Goal: Task Accomplishment & Management: Use online tool/utility

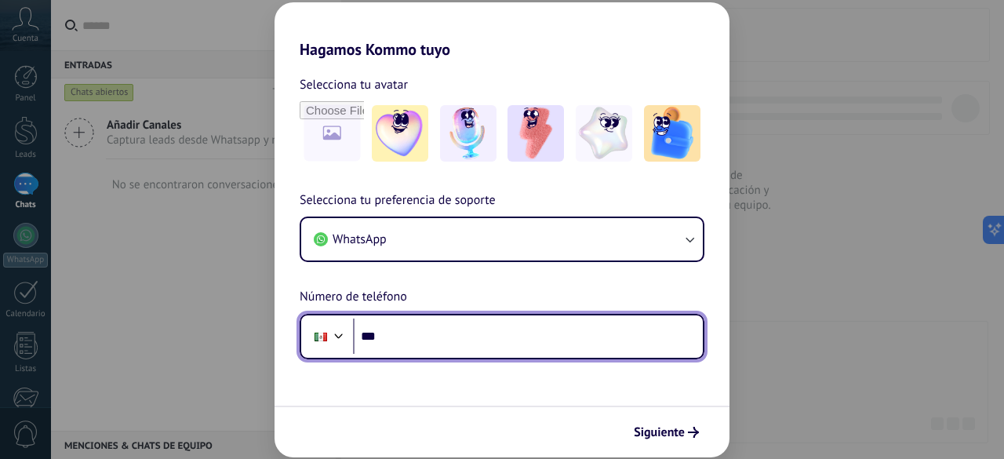
click at [450, 332] on input "***" at bounding box center [528, 336] width 350 height 36
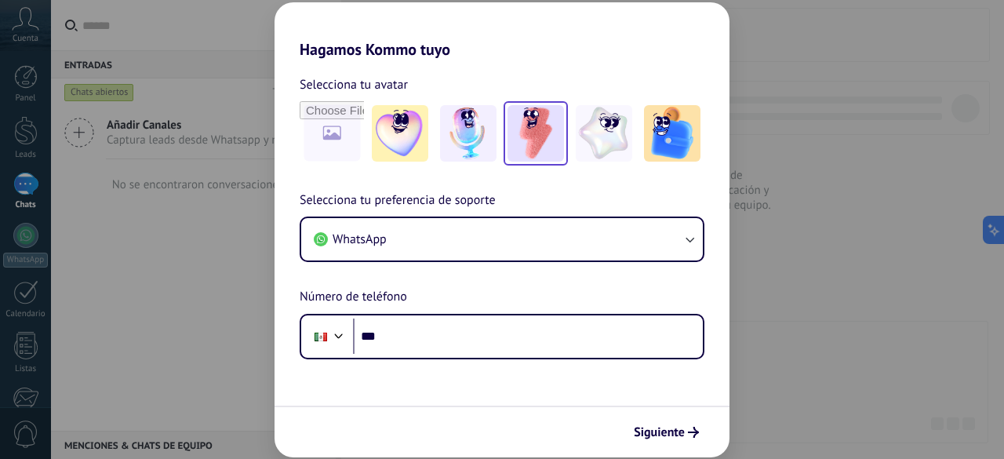
click at [526, 140] on img at bounding box center [536, 133] width 56 height 56
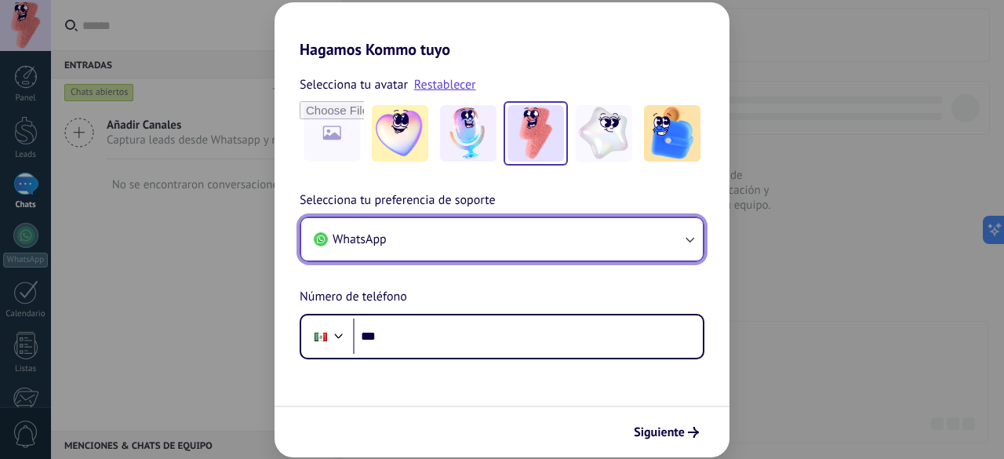
click at [668, 236] on button "WhatsApp" at bounding box center [502, 239] width 402 height 42
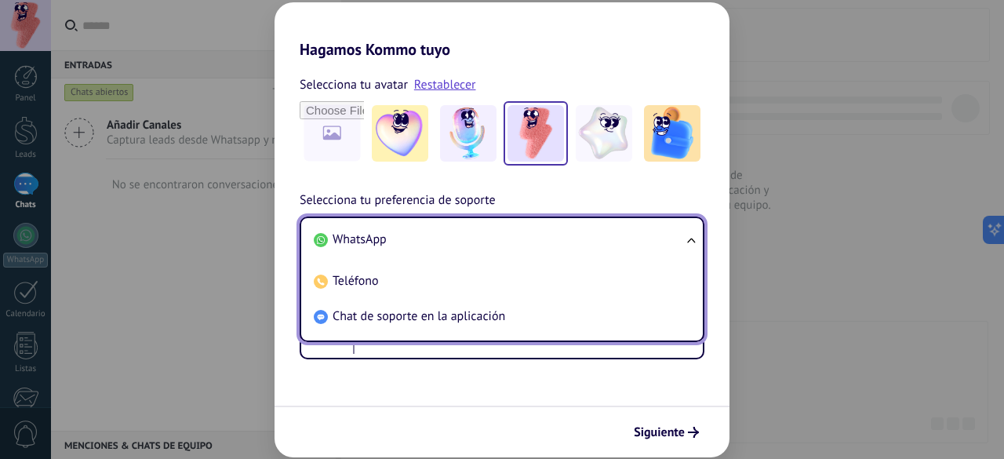
click at [668, 236] on li "WhatsApp" at bounding box center [498, 239] width 383 height 35
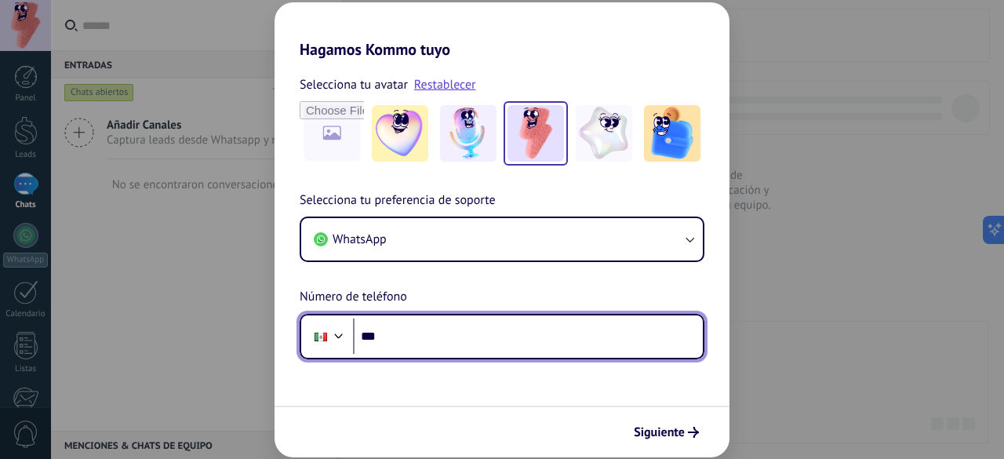
click at [486, 333] on input "***" at bounding box center [528, 336] width 350 height 36
type input "**********"
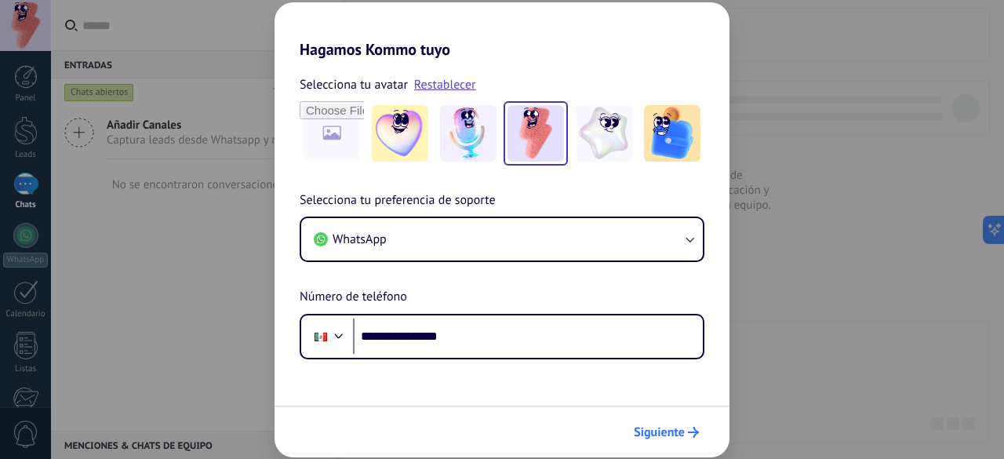
click at [664, 435] on span "Siguiente" at bounding box center [659, 432] width 51 height 11
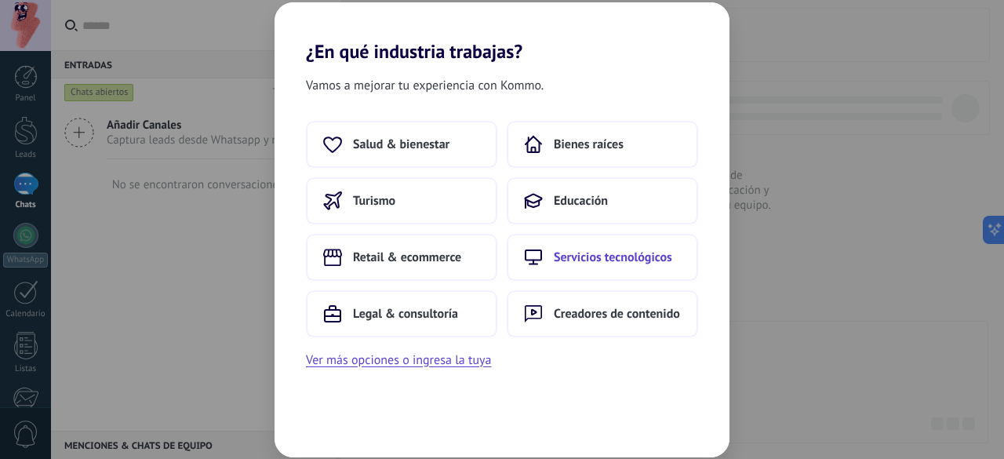
click at [585, 250] on span "Servicios tecnológicos" at bounding box center [613, 257] width 118 height 16
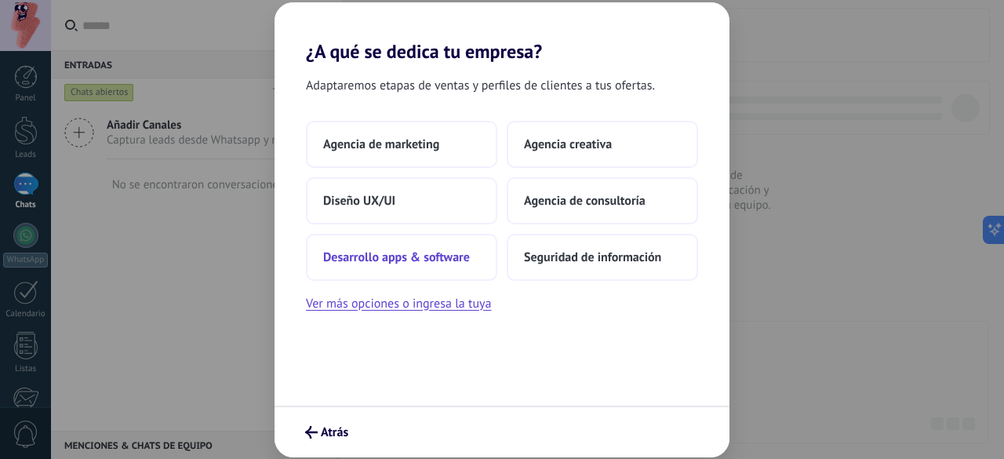
click at [406, 257] on span "Desarrollo apps & software" at bounding box center [396, 257] width 147 height 16
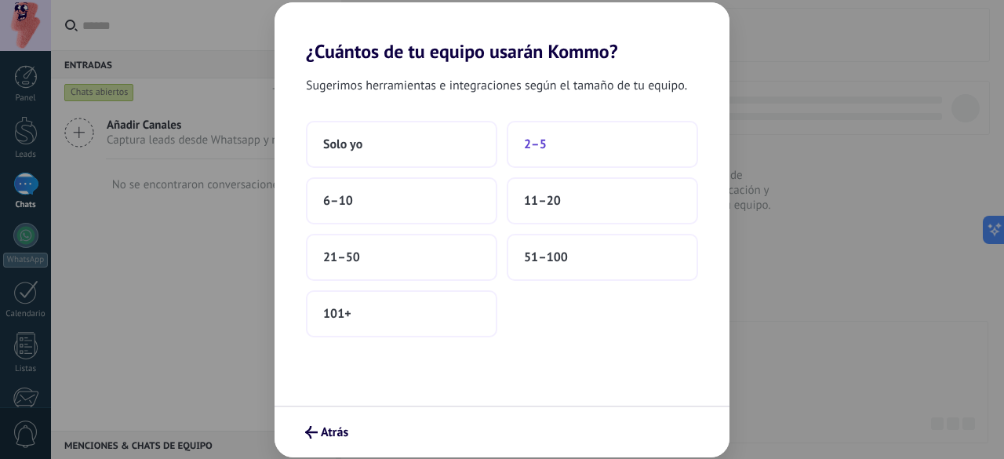
click at [541, 136] on span "2–5" at bounding box center [535, 144] width 23 height 16
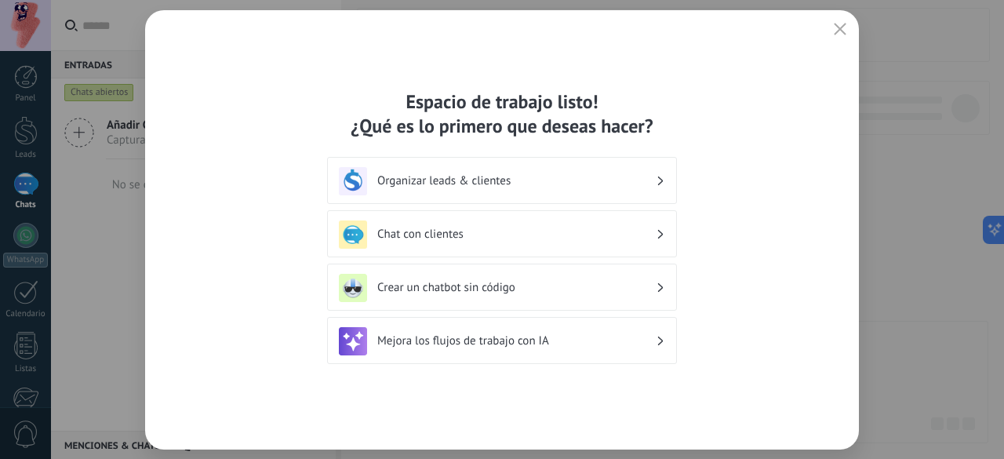
click at [638, 178] on h3 "Organizar leads & clientes" at bounding box center [516, 180] width 278 height 15
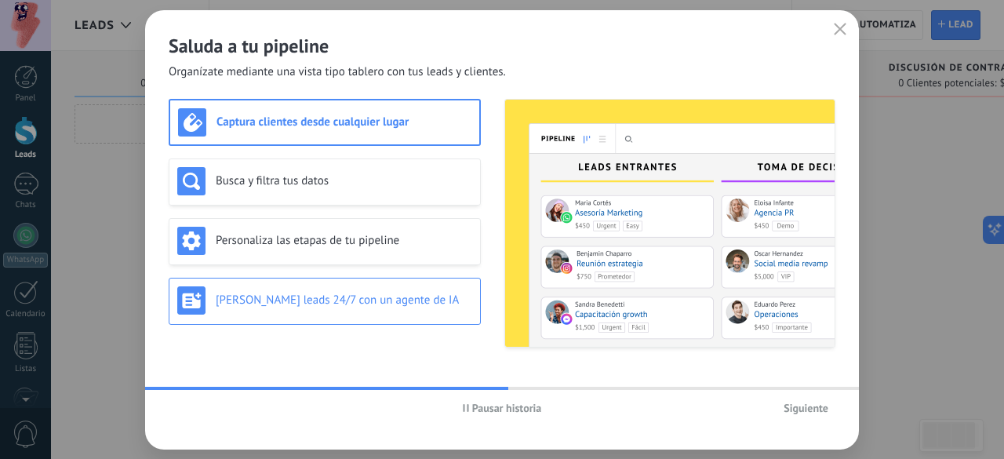
click at [276, 310] on div "[PERSON_NAME] leads 24/7 con un agente de IA" at bounding box center [324, 300] width 295 height 28
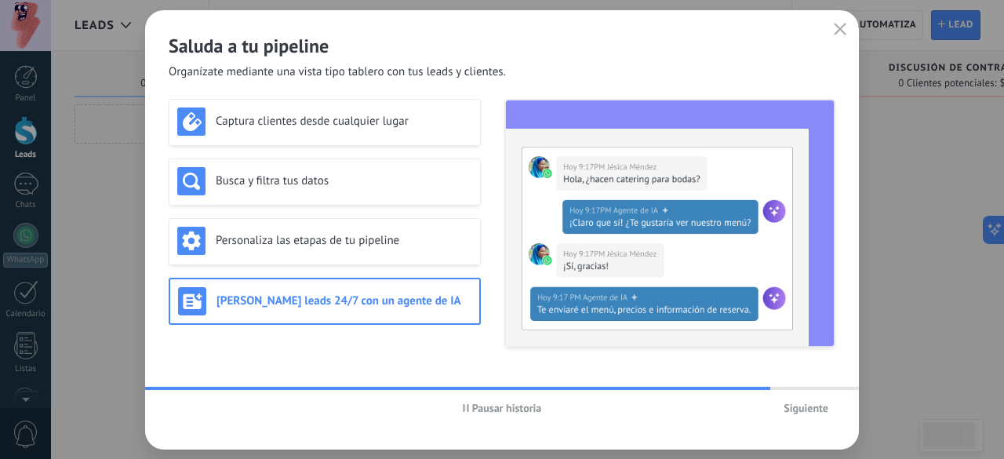
click at [808, 411] on span "Siguiente" at bounding box center [806, 407] width 45 height 11
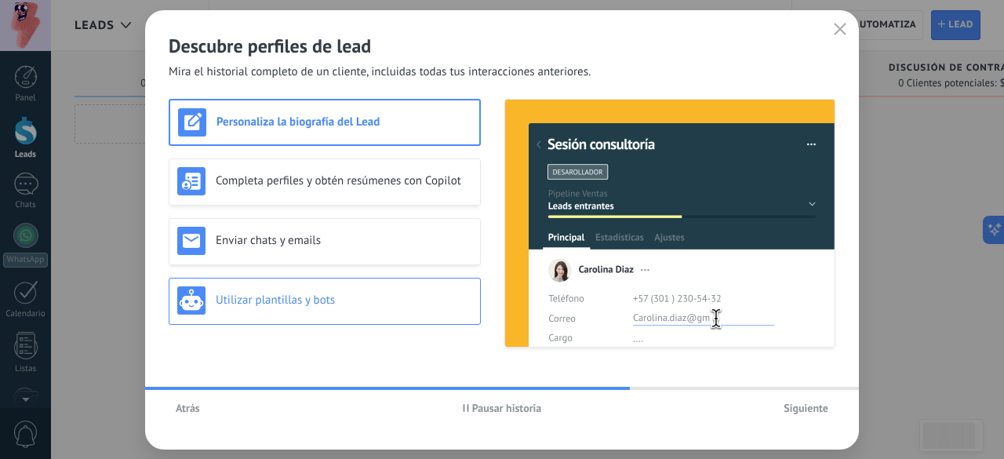
click at [353, 299] on h3 "Utilizar plantillas y bots" at bounding box center [344, 300] width 256 height 15
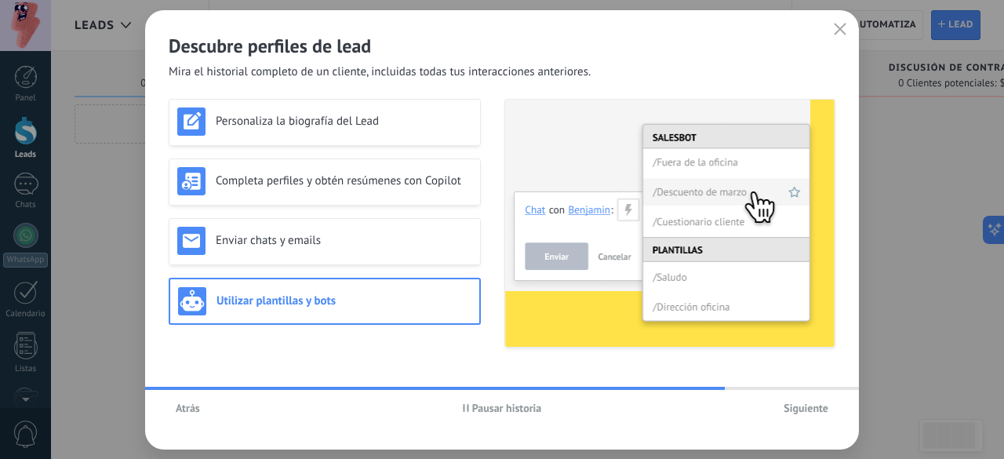
click at [813, 413] on span "Siguiente" at bounding box center [806, 407] width 45 height 11
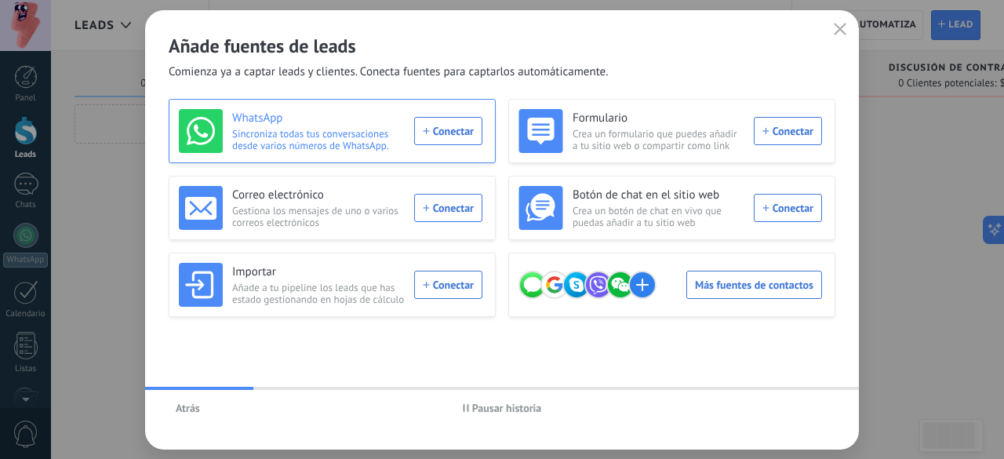
click at [468, 122] on div "WhatsApp Sincroniza todas tus conversaciones desde varios números de WhatsApp. …" at bounding box center [331, 131] width 304 height 44
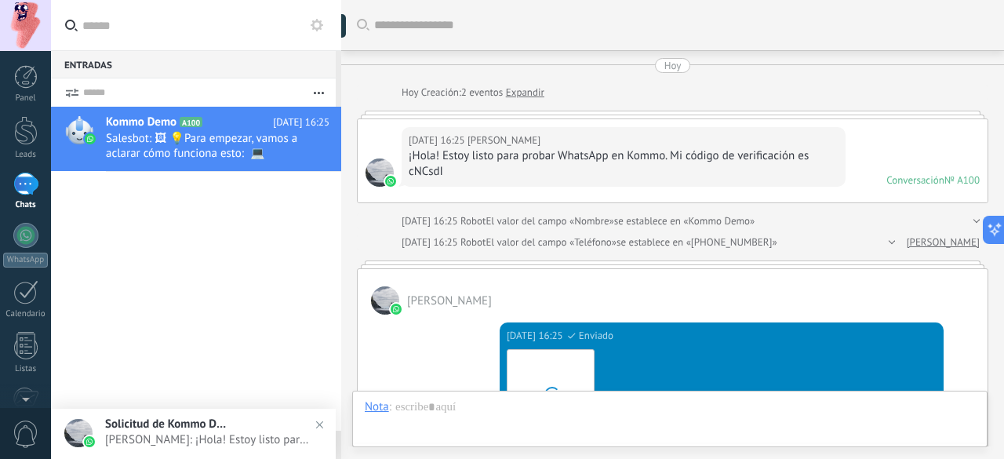
scroll to position [24, 0]
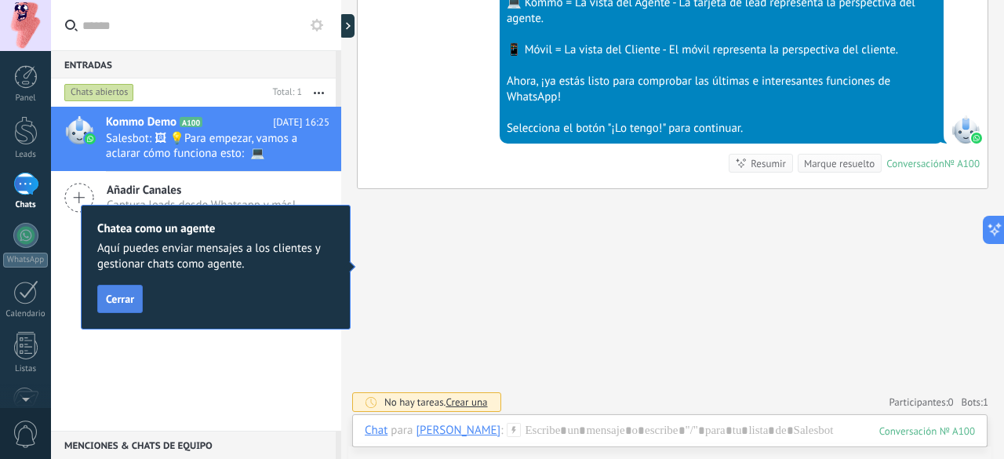
click at [117, 304] on span "Cerrar" at bounding box center [120, 298] width 28 height 11
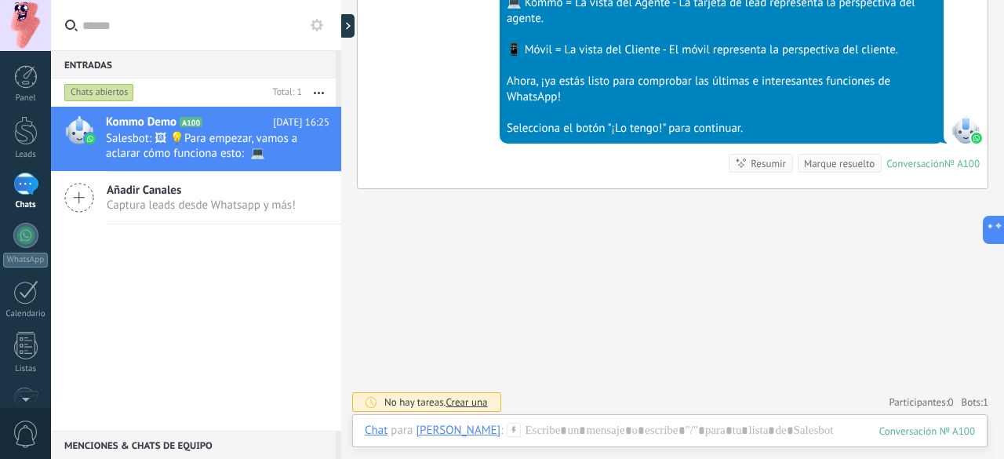
drag, startPoint x: 996, startPoint y: 347, endPoint x: 999, endPoint y: 308, distance: 39.3
click at [999, 308] on div "Buscar Carga más [DATE] [DATE] Creación: 2 eventos Expandir [DATE] 16:25 [PERSO…" at bounding box center [672, 229] width 663 height 459
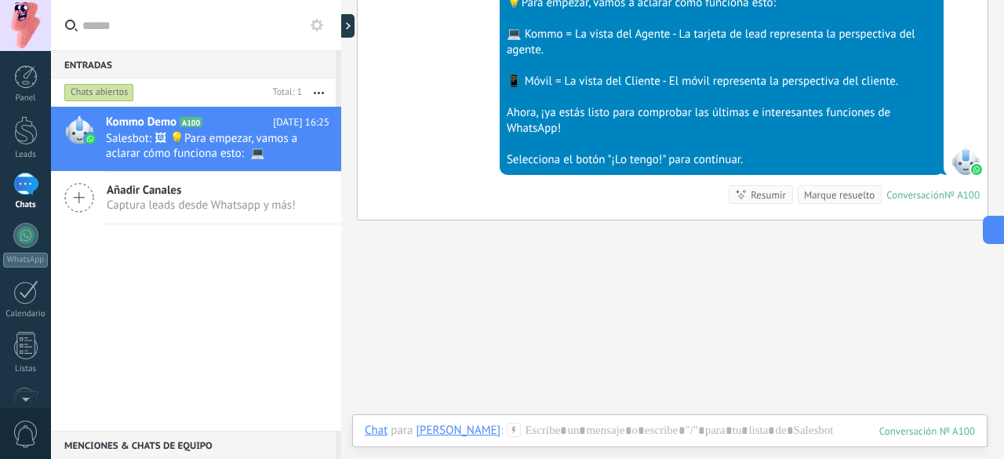
scroll to position [639, 0]
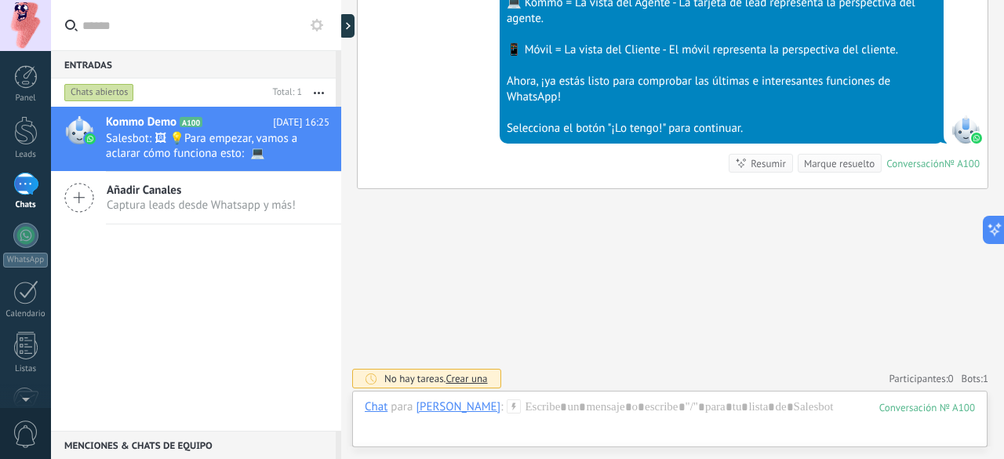
click at [69, 190] on icon at bounding box center [79, 198] width 30 height 30
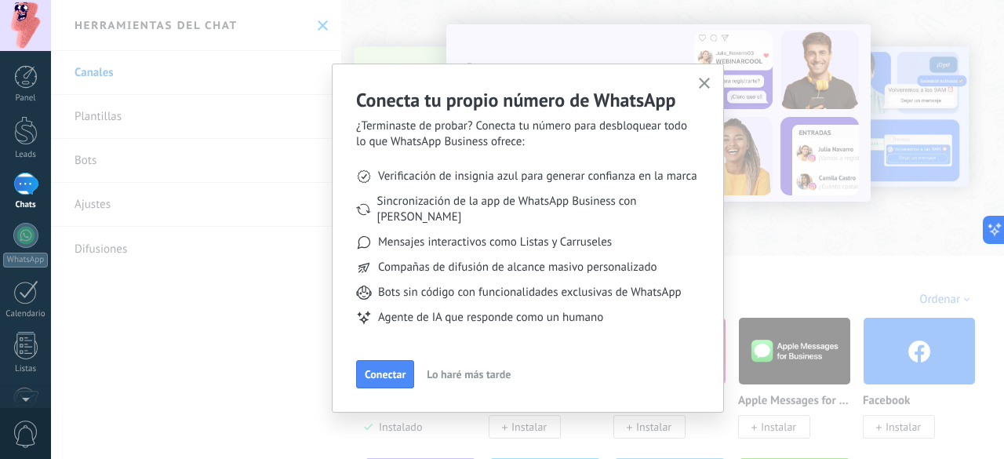
click at [709, 79] on icon "button" at bounding box center [705, 84] width 12 height 12
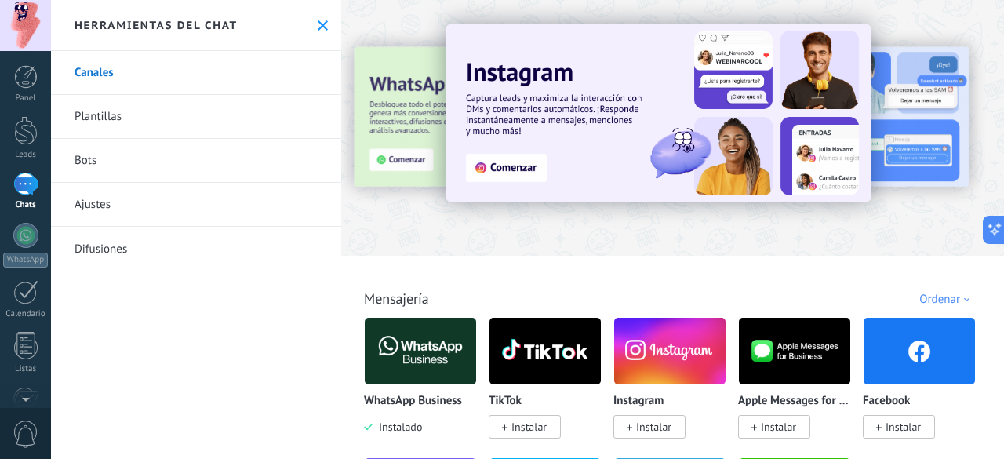
click at [203, 103] on link "Plantillas" at bounding box center [196, 117] width 290 height 44
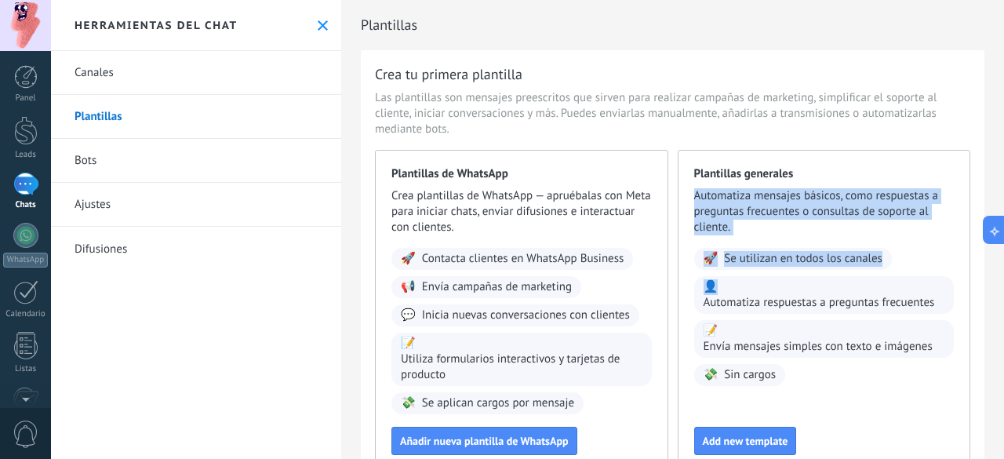
drag, startPoint x: 1003, startPoint y: 164, endPoint x: 1002, endPoint y: 275, distance: 110.6
click at [1002, 275] on div "Plantillas Crea tu primera plantilla Las plantillas son mensajes preescritos qu…" at bounding box center [672, 229] width 663 height 459
click at [206, 162] on link "Bots" at bounding box center [196, 161] width 290 height 44
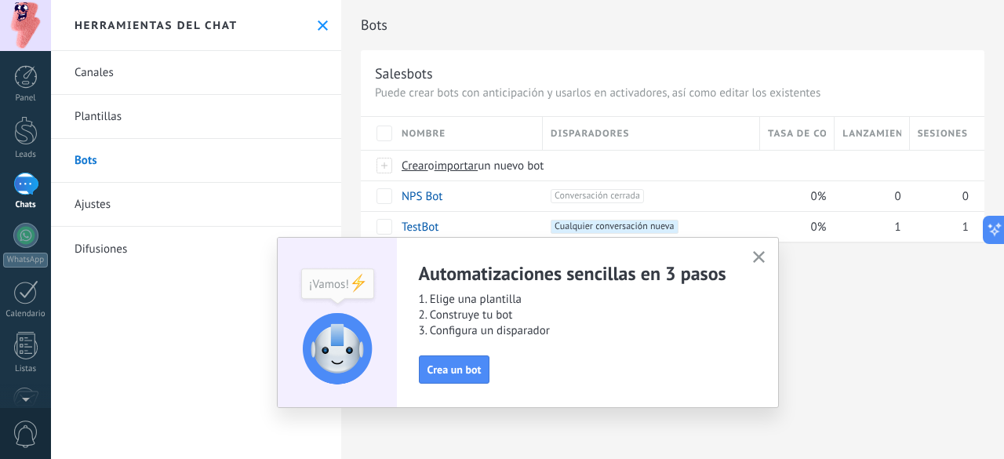
click at [755, 260] on icon "button" at bounding box center [759, 257] width 12 height 12
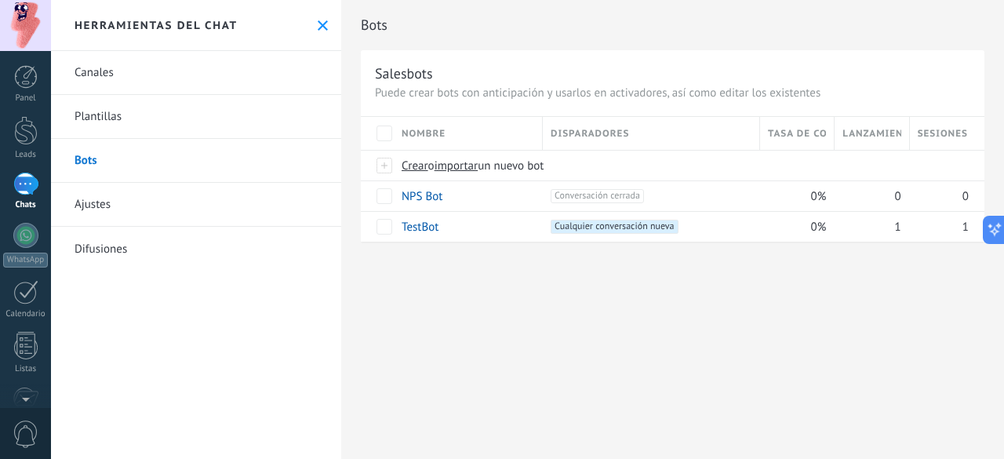
click at [102, 195] on link "Ajustes" at bounding box center [196, 205] width 290 height 44
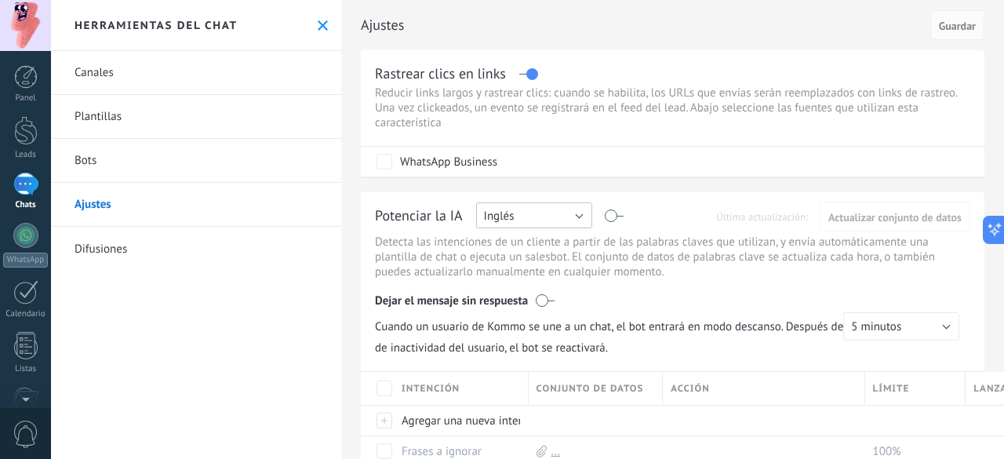
click at [587, 218] on button "Inglés" at bounding box center [534, 215] width 116 height 26
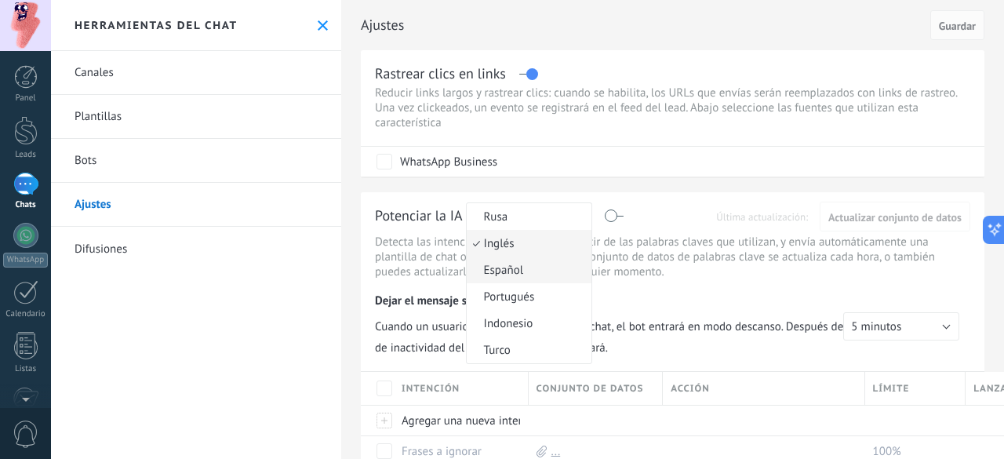
click at [528, 278] on li "Español" at bounding box center [529, 269] width 125 height 27
